Goal: Task Accomplishment & Management: Use online tool/utility

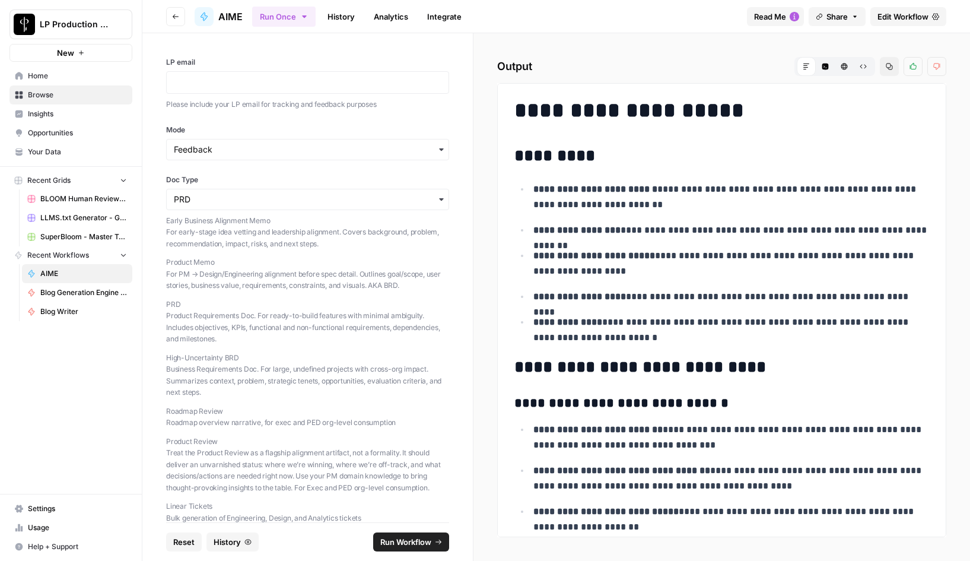
scroll to position [2339, 0]
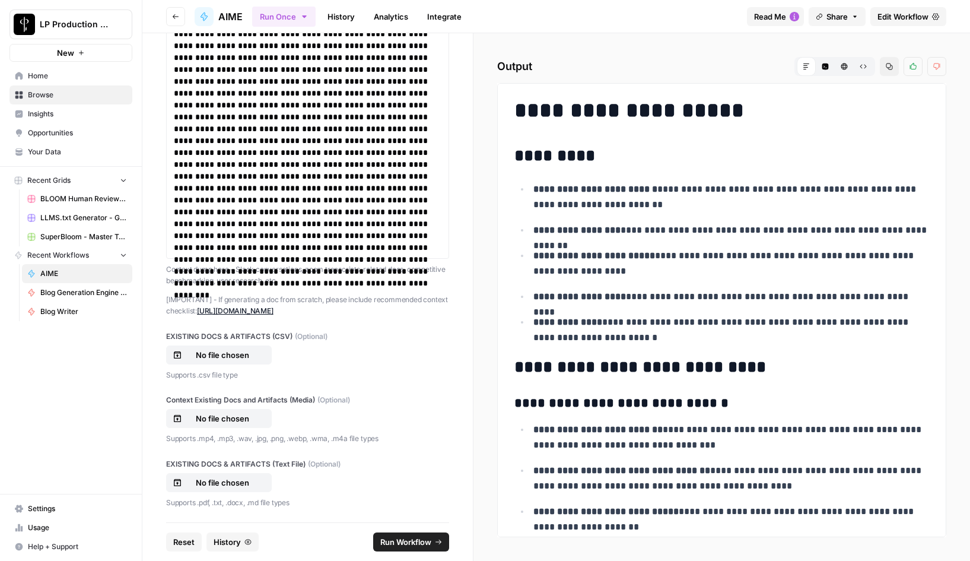
click at [177, 14] on icon "button" at bounding box center [175, 16] width 7 height 7
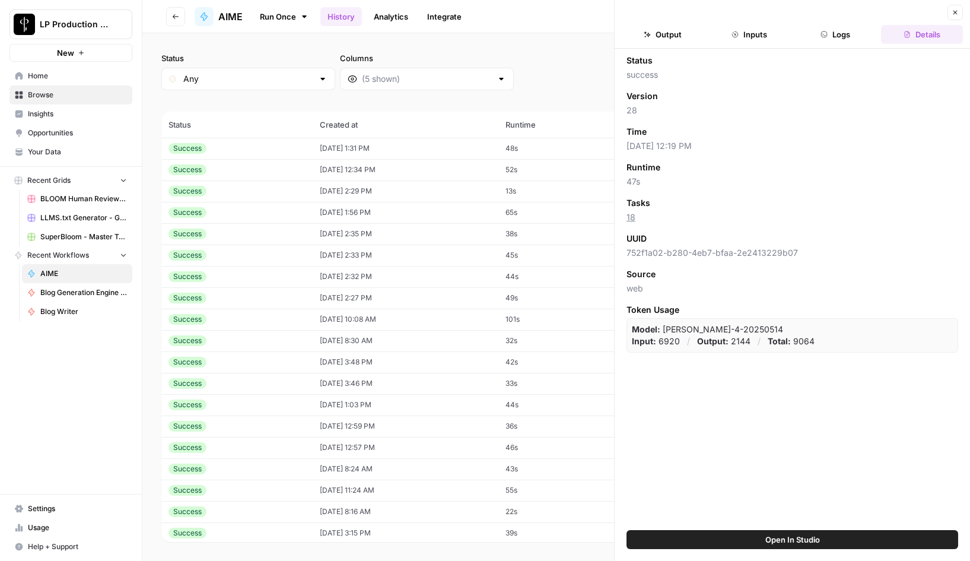
click at [285, 15] on link "Run Once" at bounding box center [283, 17] width 63 height 20
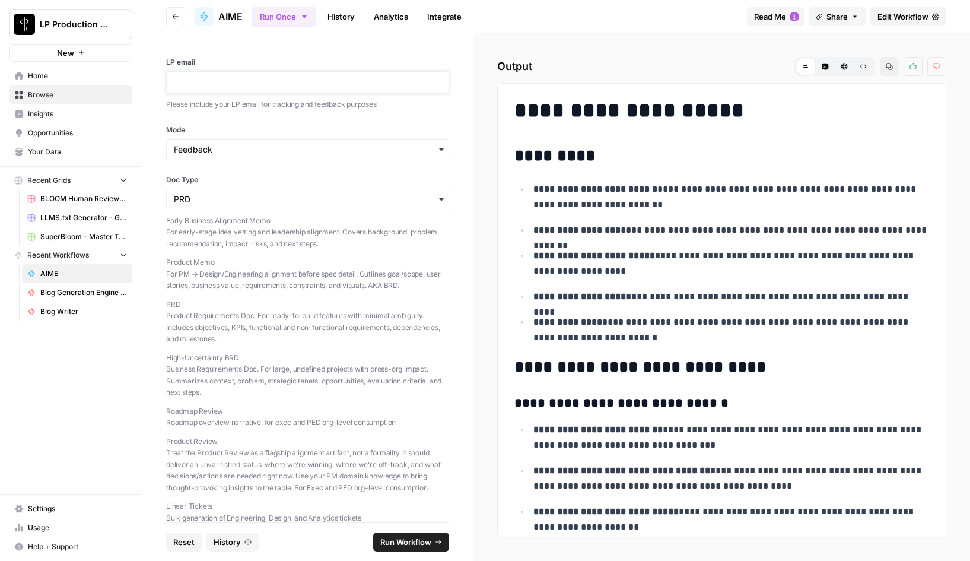
click at [211, 82] on p at bounding box center [308, 83] width 268 height 12
click at [193, 193] on input "Doc Type" at bounding box center [308, 199] width 268 height 12
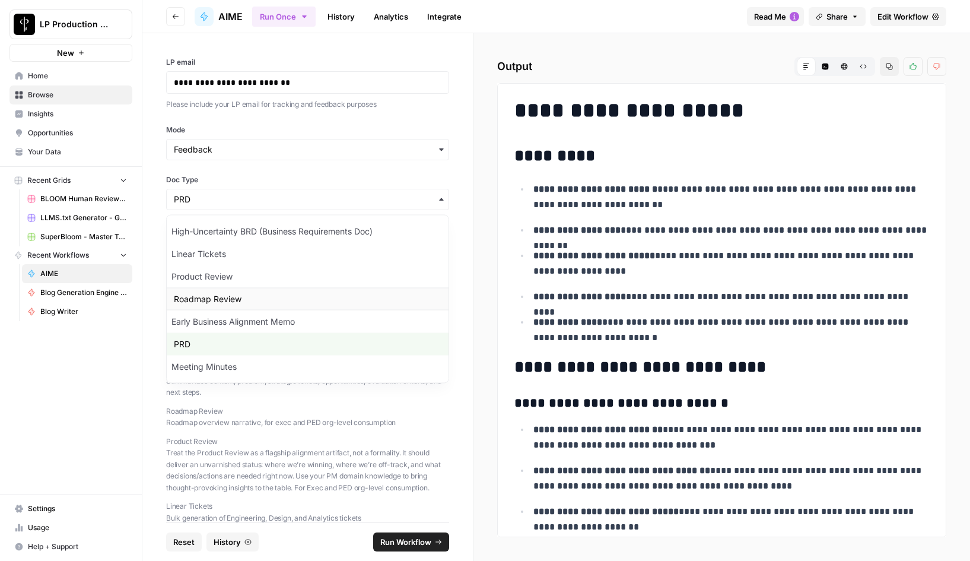
click at [200, 295] on div "Roadmap Review" at bounding box center [308, 299] width 282 height 23
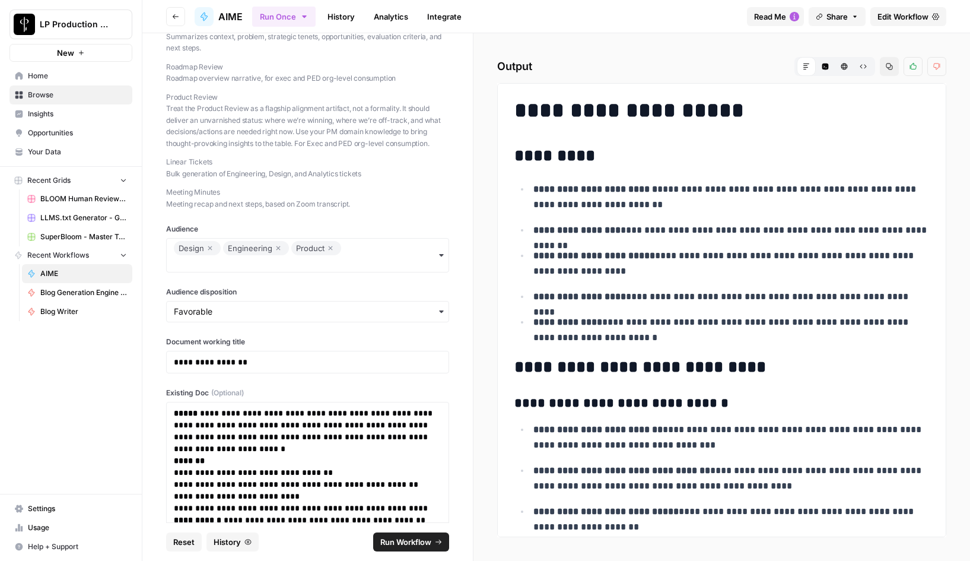
scroll to position [351, 0]
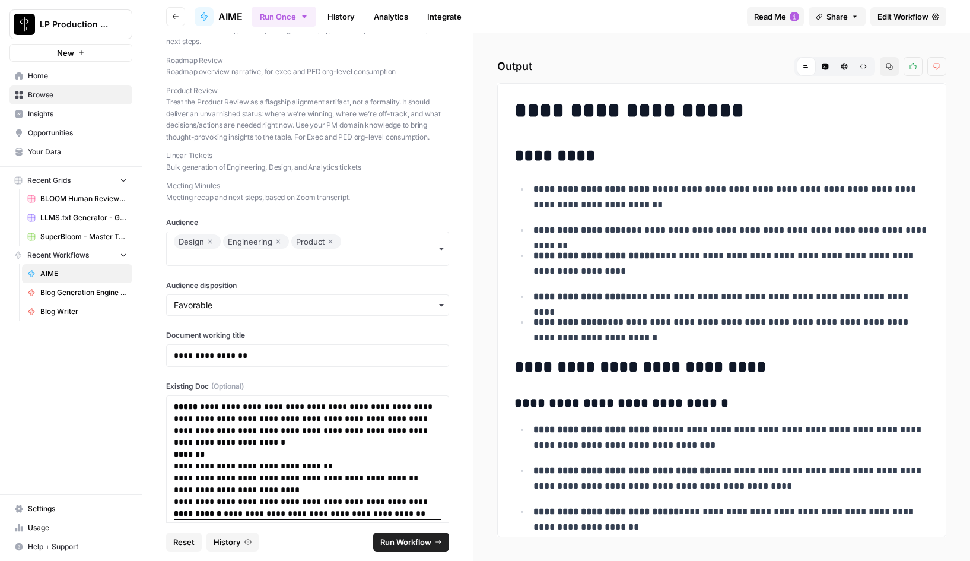
click at [208, 240] on icon "button" at bounding box center [210, 242] width 4 height 4
click at [236, 243] on div "Engineering" at bounding box center [207, 241] width 66 height 14
click at [228, 241] on icon "button" at bounding box center [229, 241] width 7 height 14
click at [213, 240] on icon "button" at bounding box center [212, 241] width 7 height 14
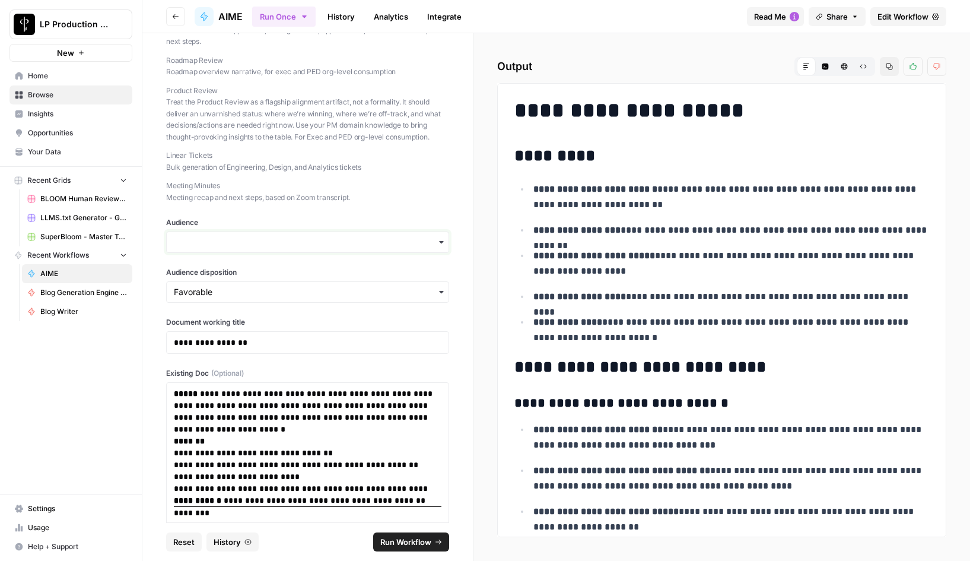
click at [197, 245] on input "Audience" at bounding box center [308, 242] width 268 height 12
click at [191, 274] on div "Execs" at bounding box center [308, 274] width 282 height 23
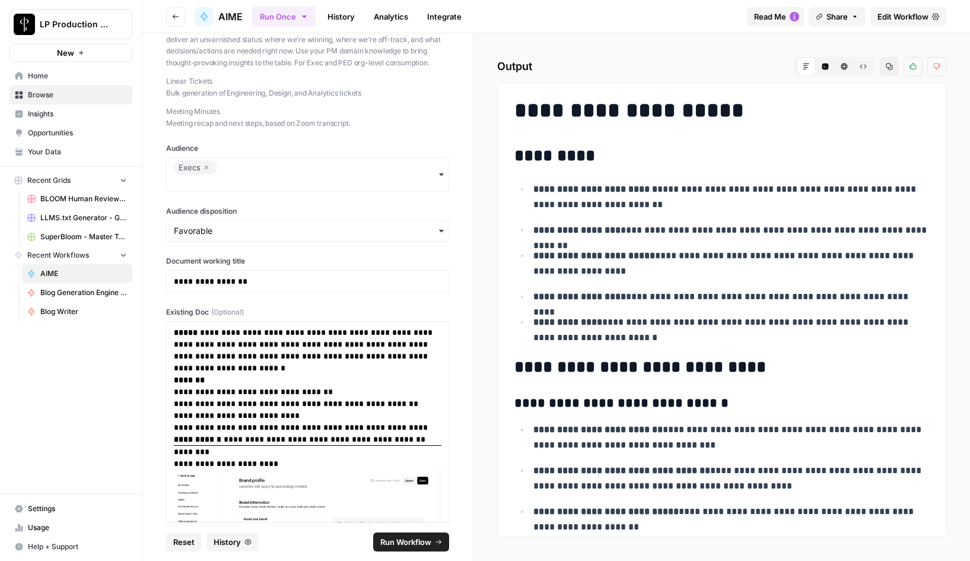
scroll to position [446, 0]
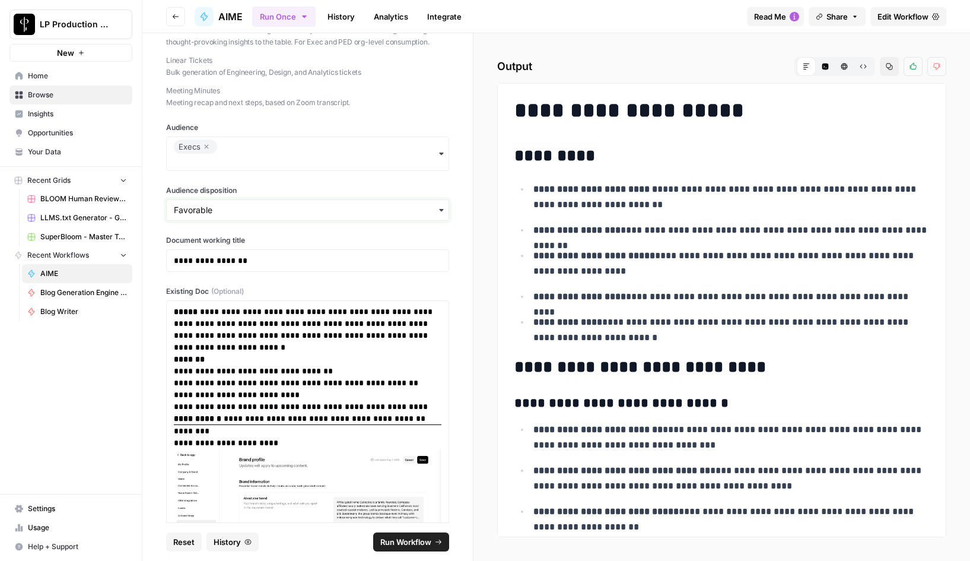
click at [191, 208] on input "Audience disposition" at bounding box center [308, 210] width 268 height 12
click at [201, 265] on div "Neutral" at bounding box center [308, 264] width 282 height 23
click at [228, 263] on p "**********" at bounding box center [308, 261] width 268 height 12
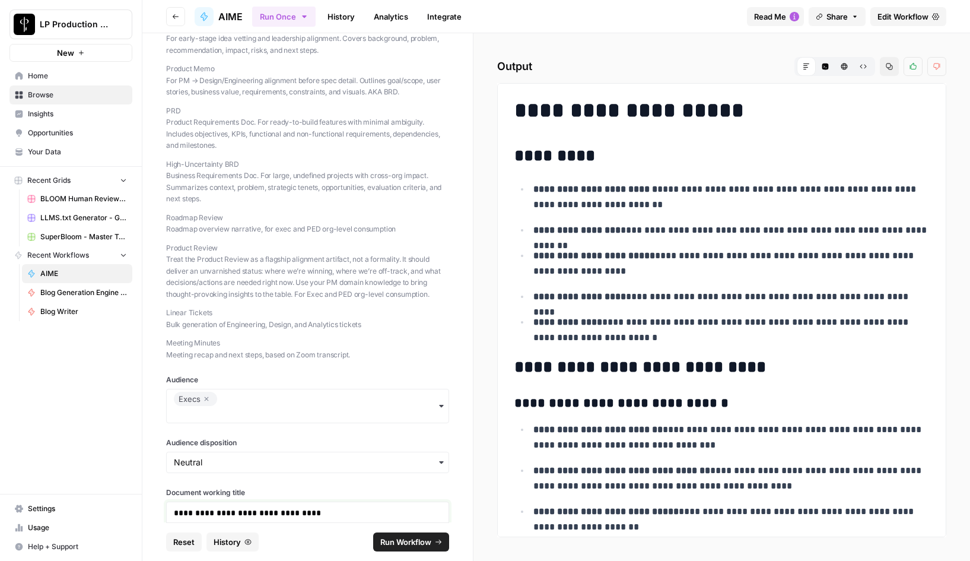
scroll to position [0, 0]
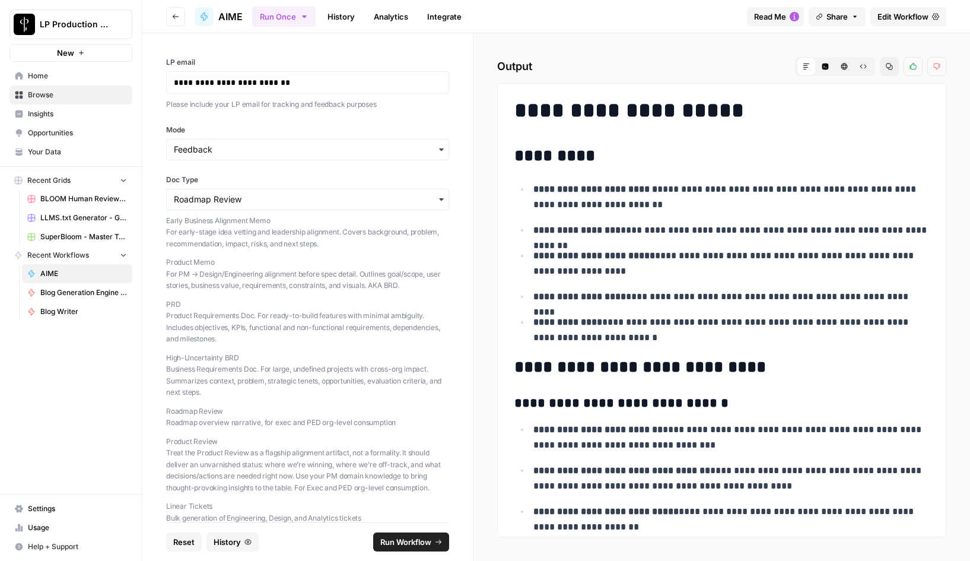
click at [305, 17] on icon "button" at bounding box center [304, 16] width 9 height 9
click at [228, 13] on span "AIME" at bounding box center [230, 16] width 24 height 14
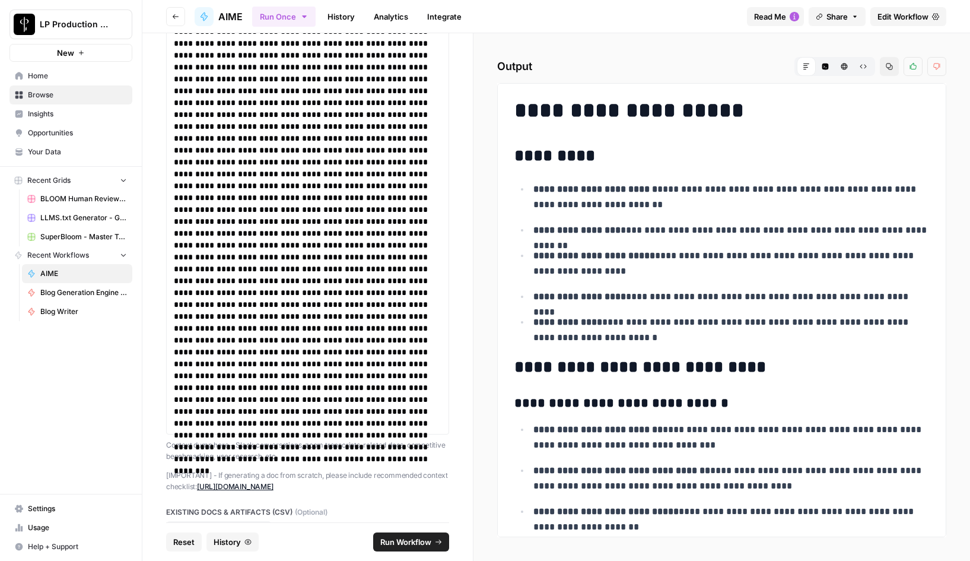
scroll to position [2339, 0]
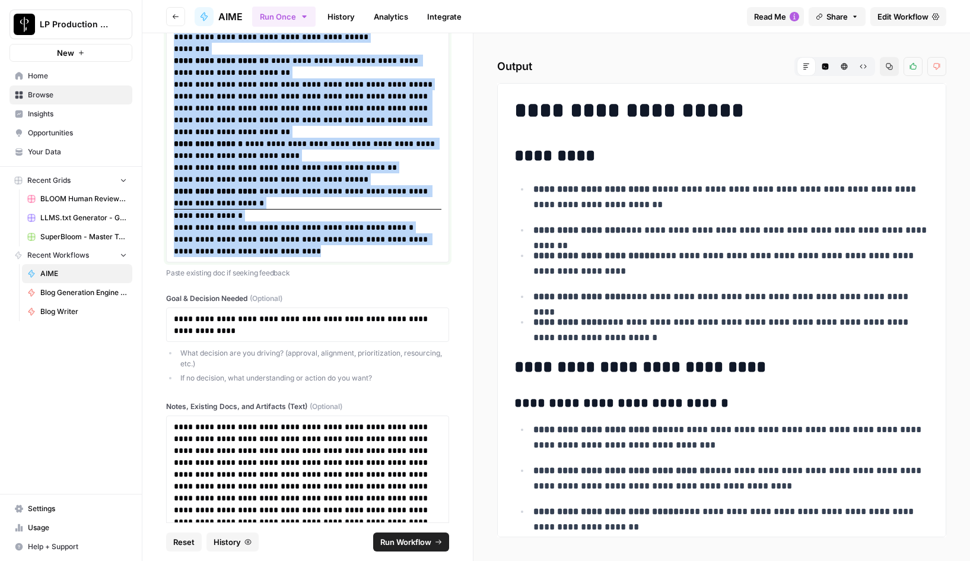
drag, startPoint x: 174, startPoint y: 158, endPoint x: 379, endPoint y: 261, distance: 229.3
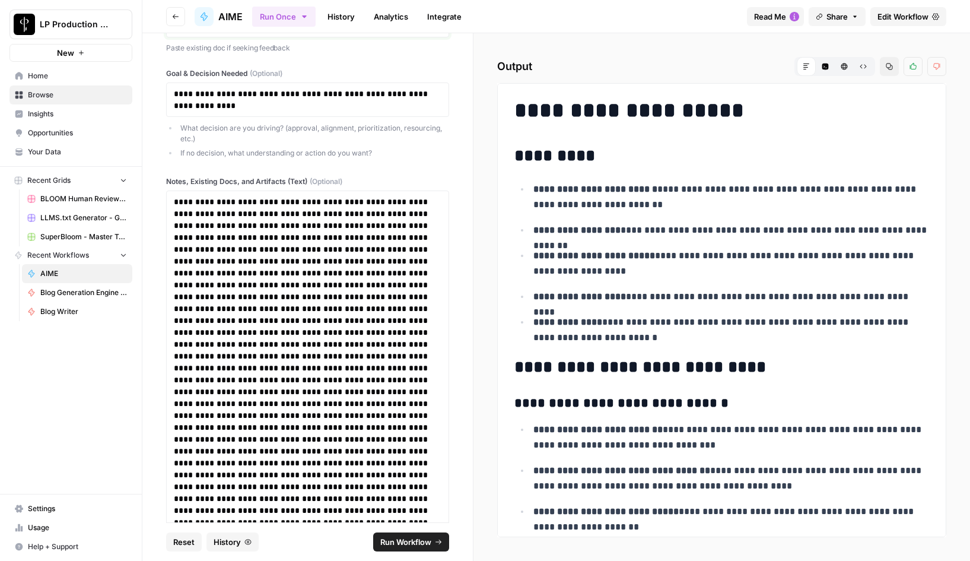
scroll to position [1839, 0]
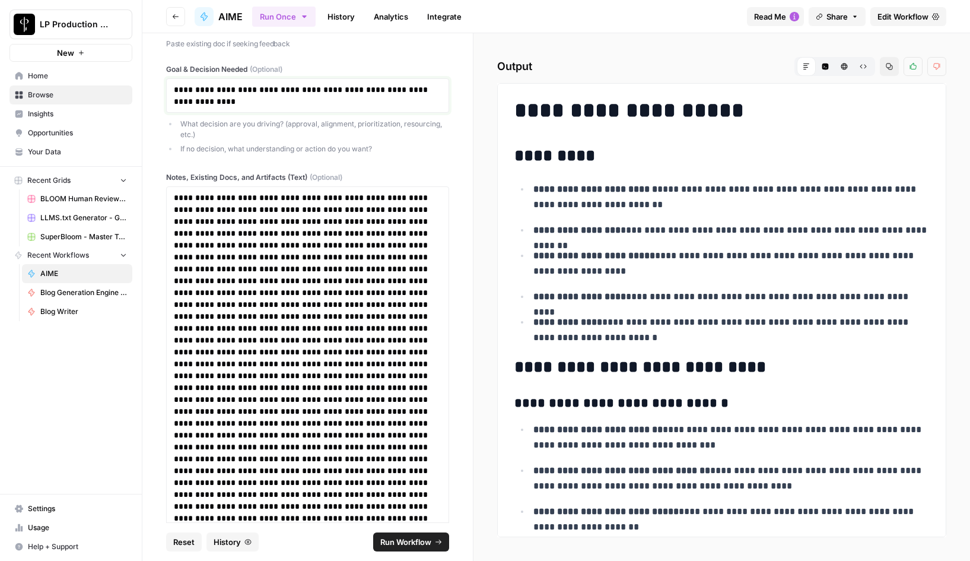
click at [252, 88] on p "**********" at bounding box center [308, 96] width 268 height 24
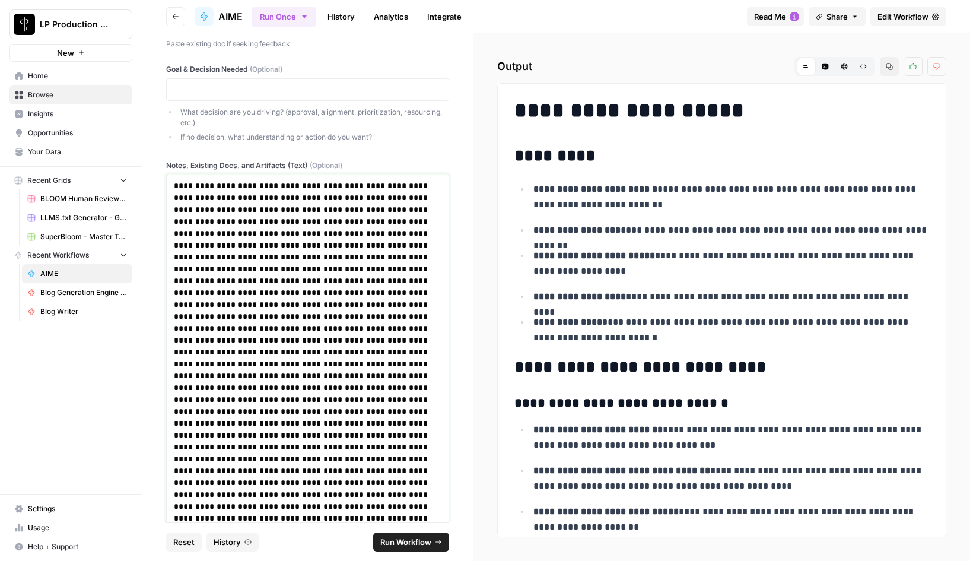
click at [183, 186] on p at bounding box center [308, 441] width 268 height 522
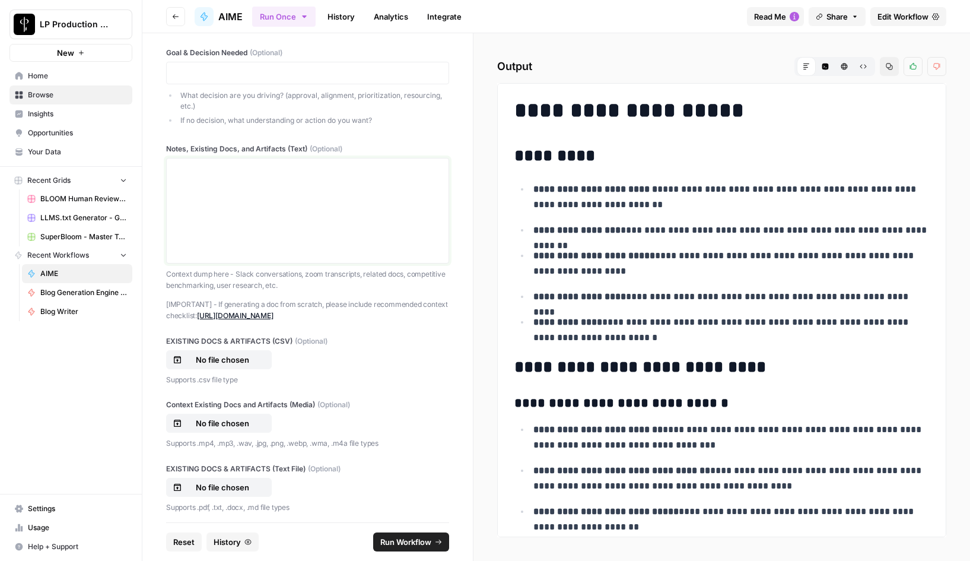
scroll to position [1872, 0]
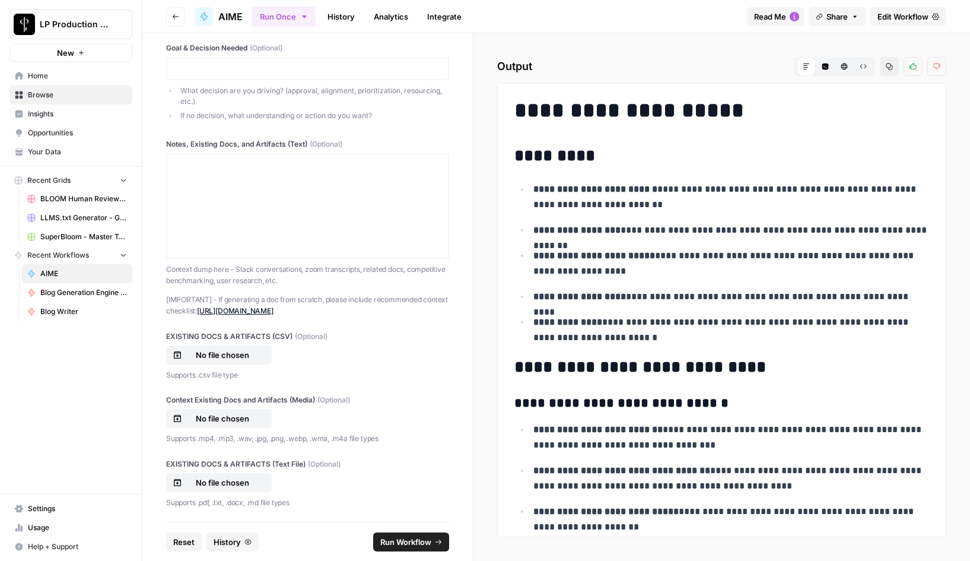
click at [405, 538] on span "Run Workflow" at bounding box center [405, 542] width 51 height 12
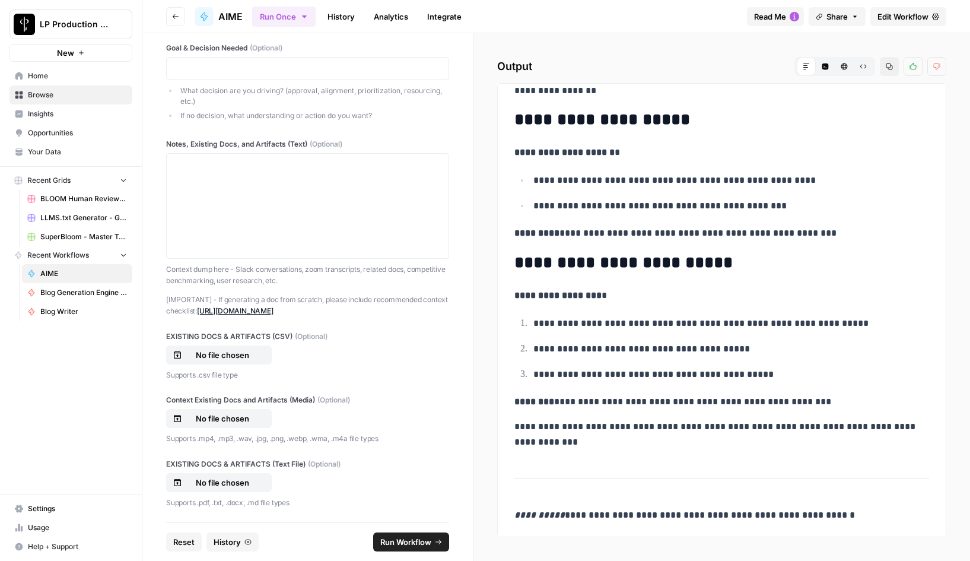
scroll to position [2371, 0]
